Goal: Find specific page/section: Find specific page/section

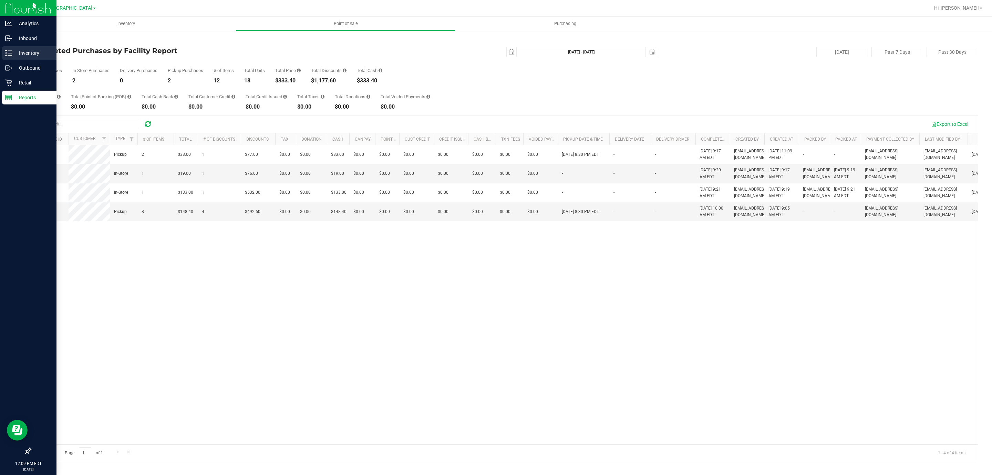
click at [16, 51] on p "Inventory" at bounding box center [32, 53] width 41 height 8
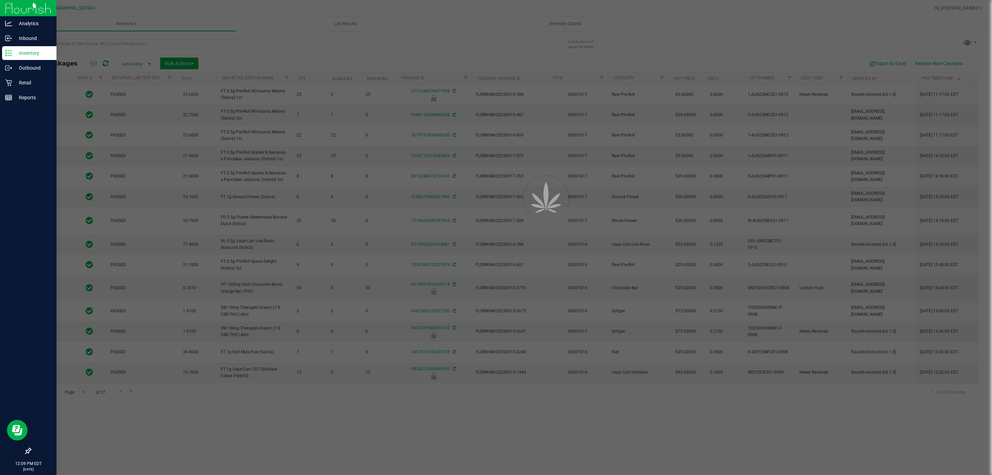
click at [108, 50] on div at bounding box center [496, 237] width 992 height 475
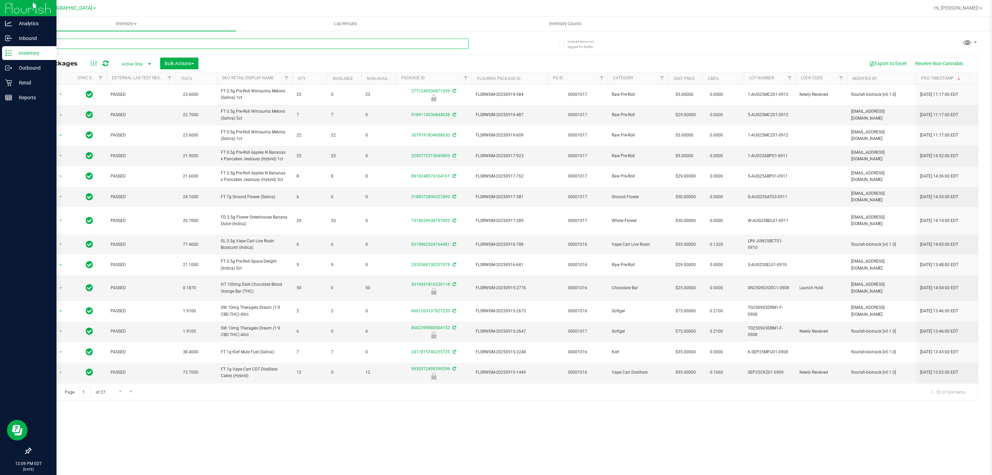
click at [105, 41] on input "text" at bounding box center [249, 44] width 439 height 10
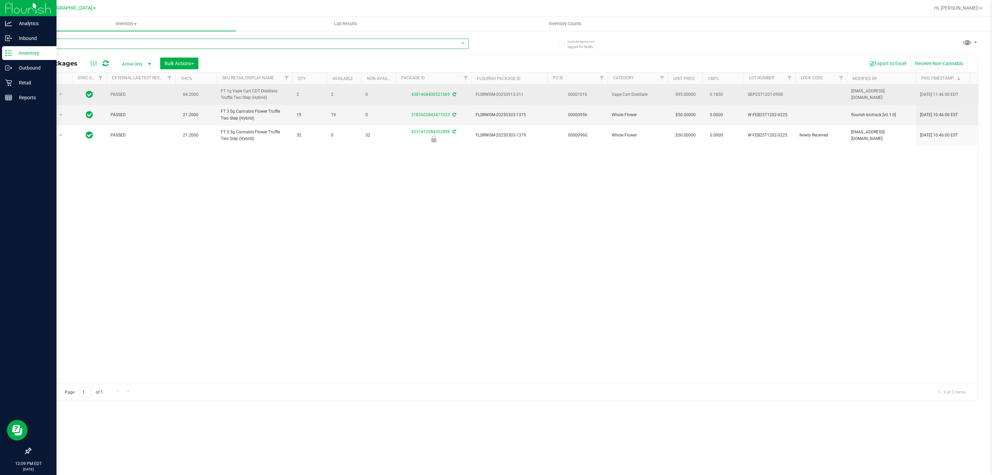
type input "T12"
click at [241, 97] on span "FT 1g Vape Cart CDT Distillate Truffle Two Step (Hybrid)" at bounding box center [255, 94] width 68 height 13
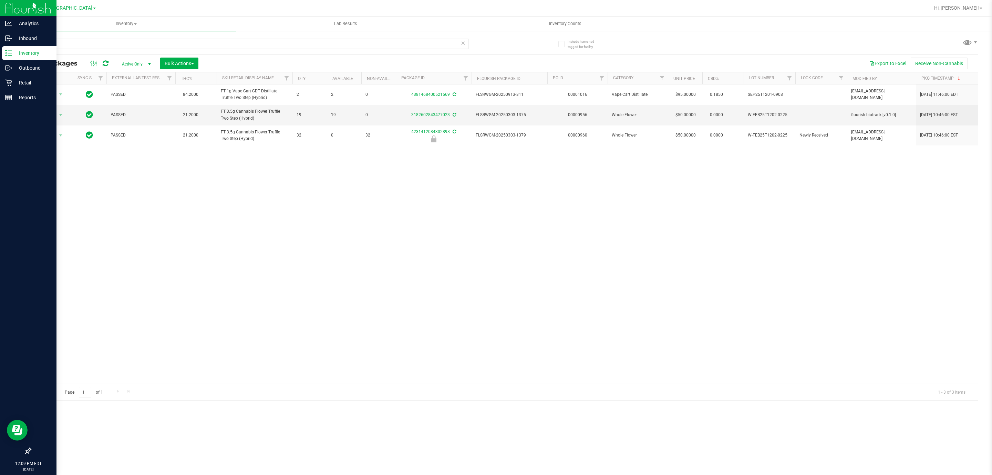
click at [417, 262] on div "Action Action Adjust qty Create package Edit attributes Global inventory Locate…" at bounding box center [505, 233] width 948 height 299
